Goal: Check status

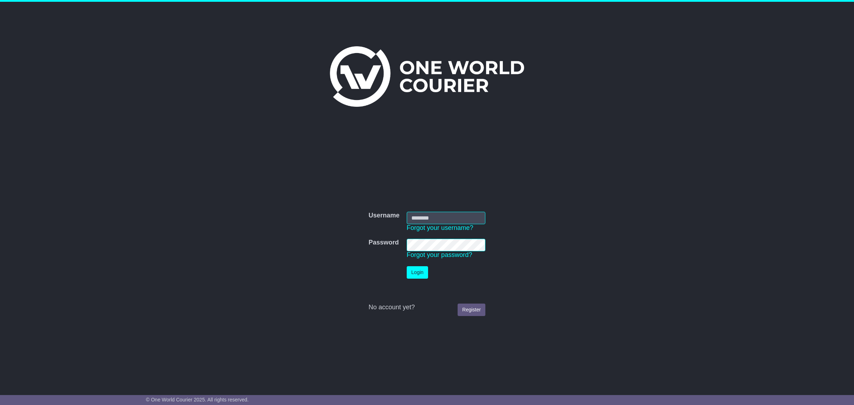
type input "**********"
click at [415, 271] on button "Login" at bounding box center [417, 272] width 21 height 12
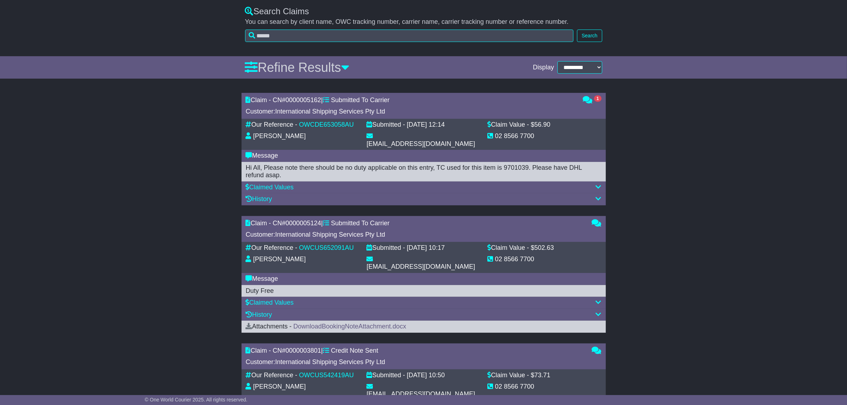
scroll to position [178, 0]
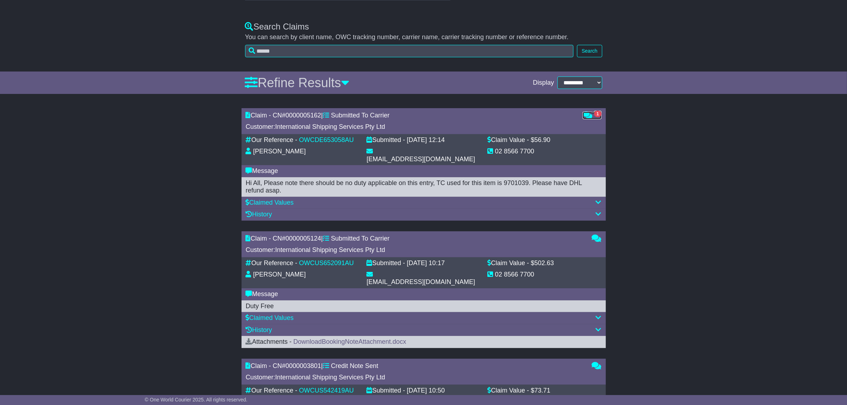
click at [593, 114] on link "1" at bounding box center [592, 115] width 19 height 7
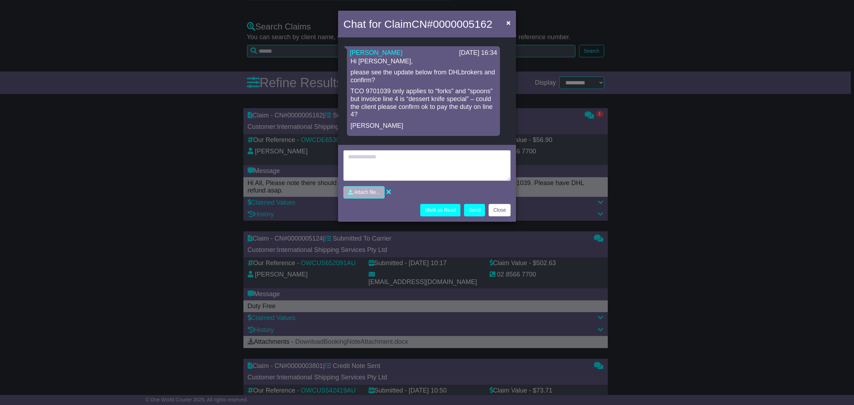
click at [306, 151] on div "Chat for Claim CN# 0000005162 × Loading... No messages Shirley Ojano 13 Oct 202…" at bounding box center [427, 202] width 854 height 405
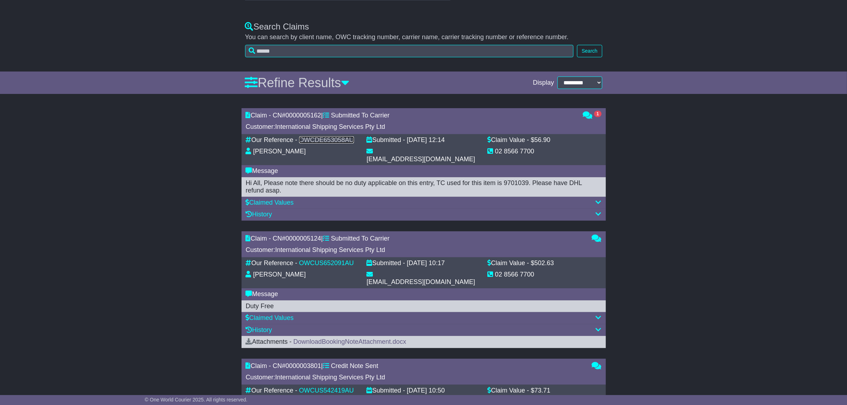
click at [328, 141] on link "OWCDE653058AU" at bounding box center [326, 139] width 55 height 7
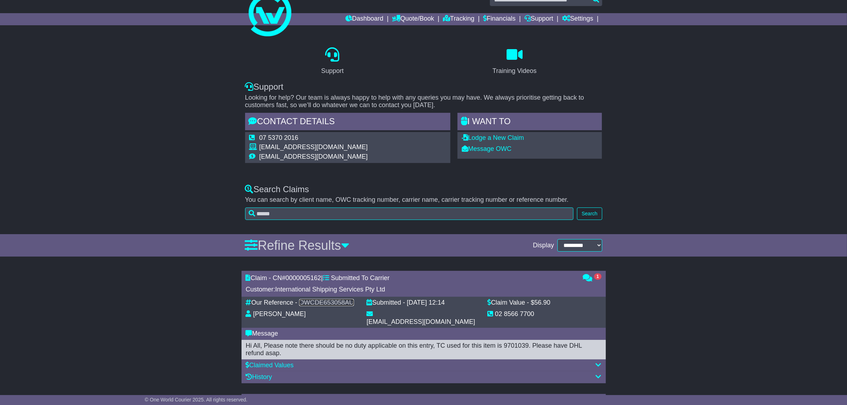
scroll to position [0, 0]
